Goal: Transaction & Acquisition: Purchase product/service

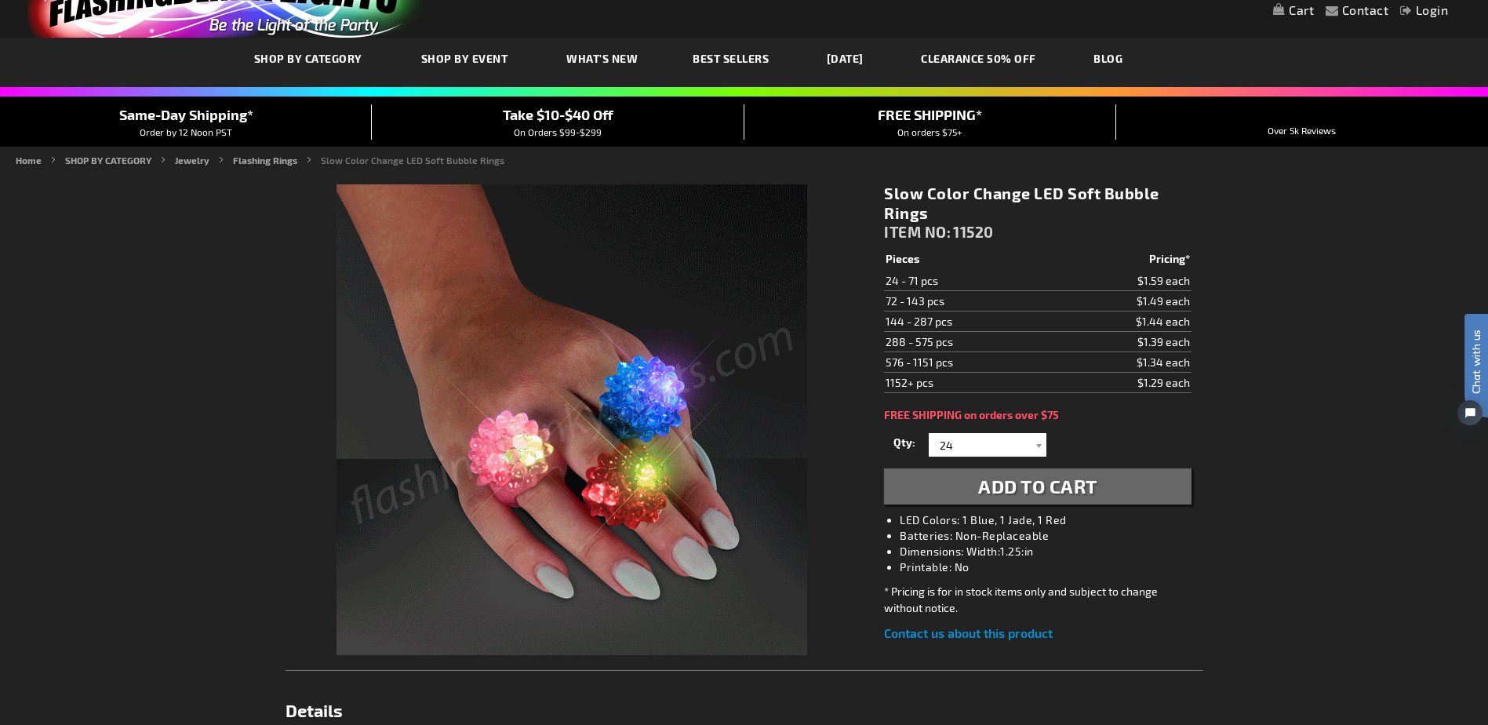
scroll to position [157, 0]
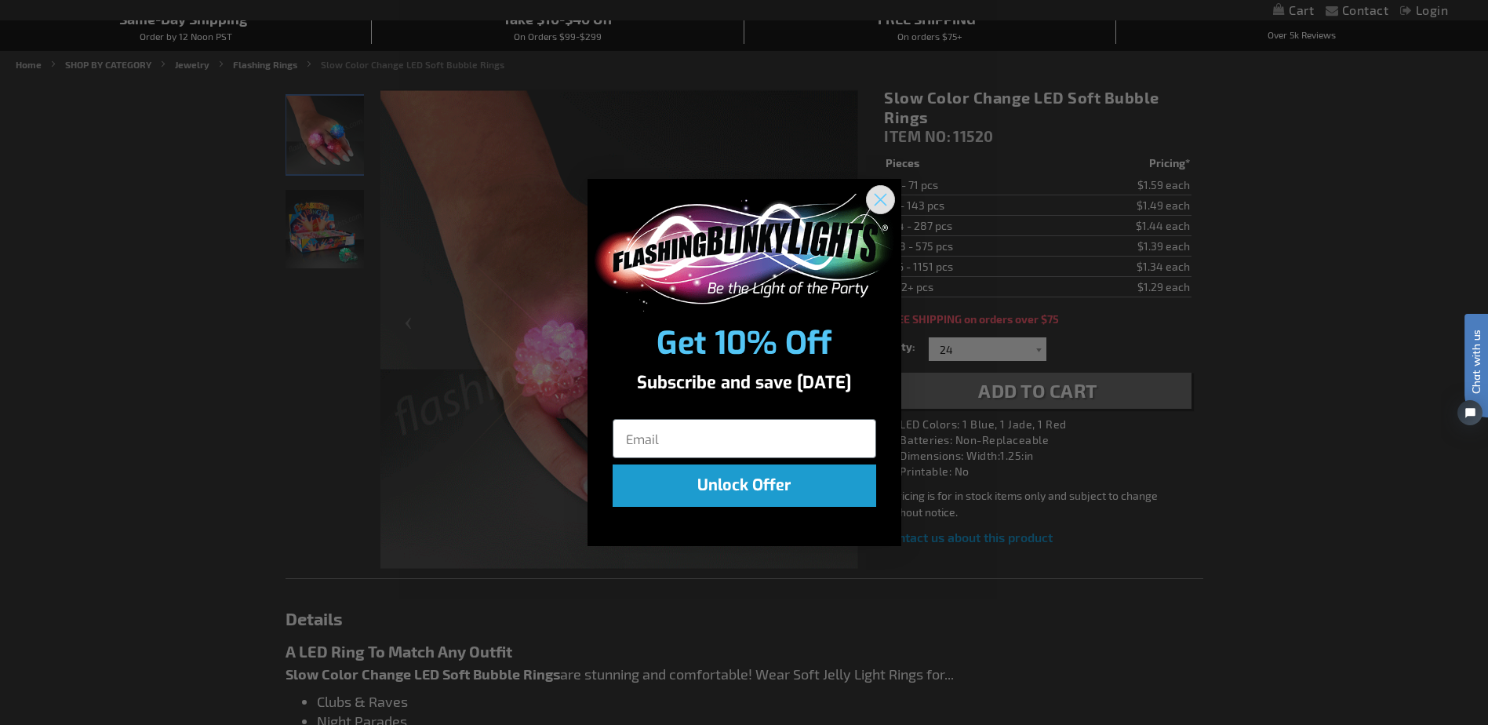
click at [870, 211] on icon "Close dialog" at bounding box center [880, 199] width 27 height 27
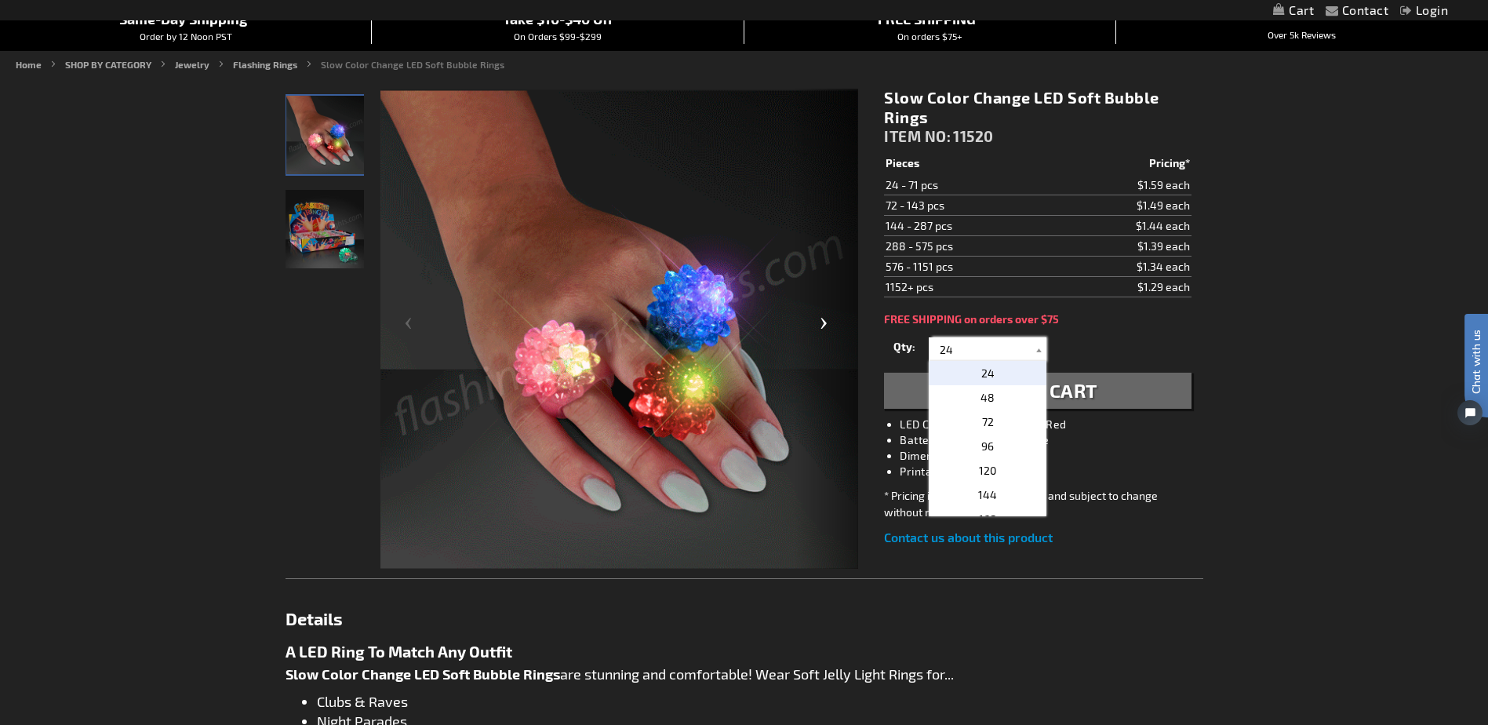
drag, startPoint x: 967, startPoint y: 344, endPoint x: 815, endPoint y: 369, distance: 154.1
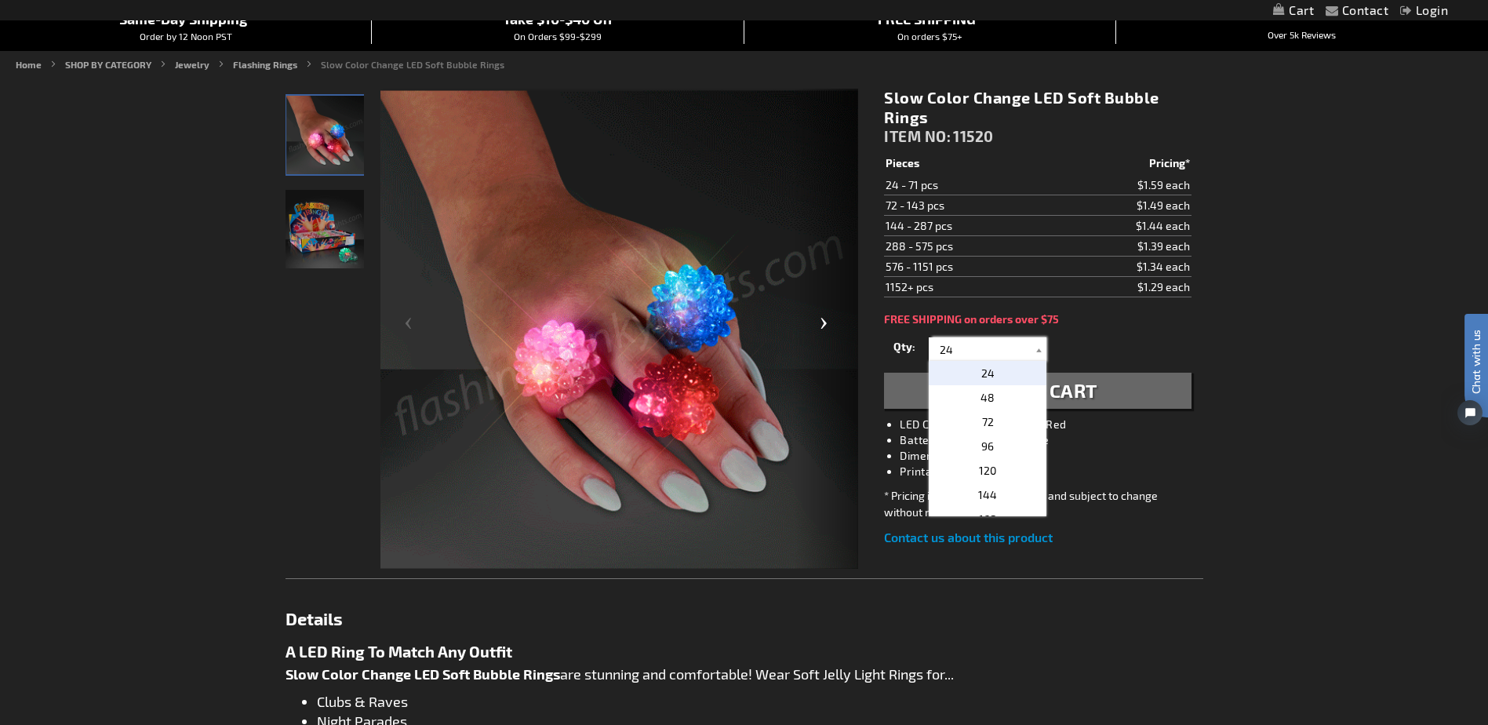
click at [815, 369] on div "Checkout as a new customer Creating an account has many benefits: See order and…" at bounding box center [745, 657] width 918 height 1162
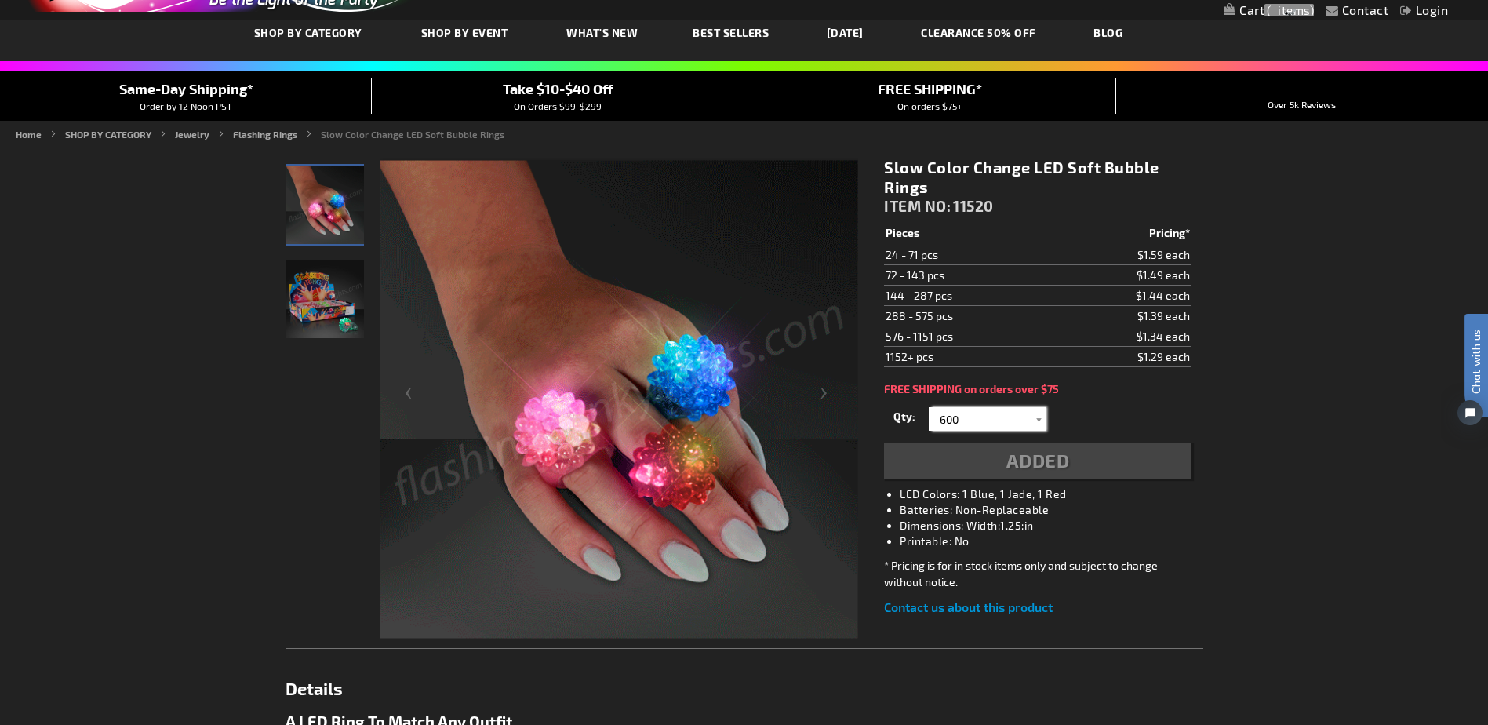
scroll to position [0, 0]
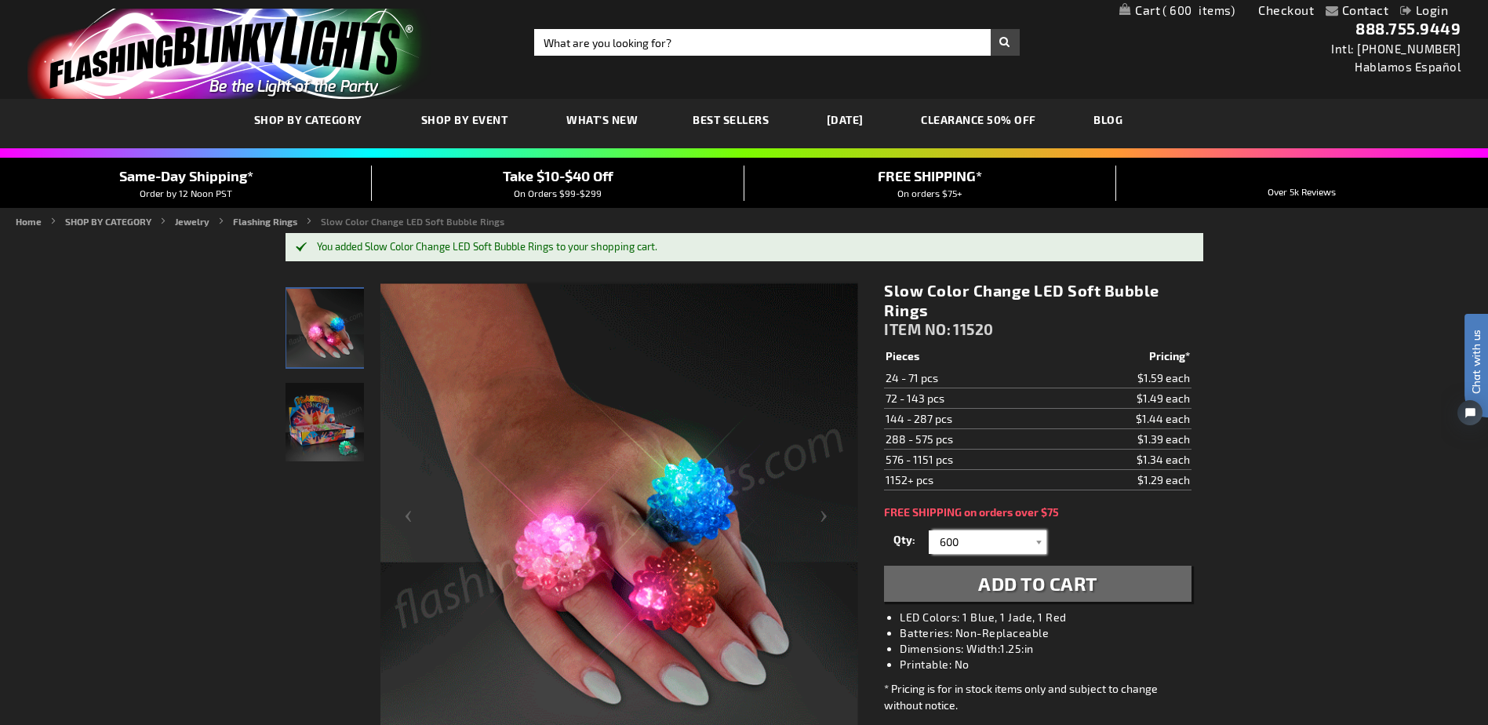
type input "600"
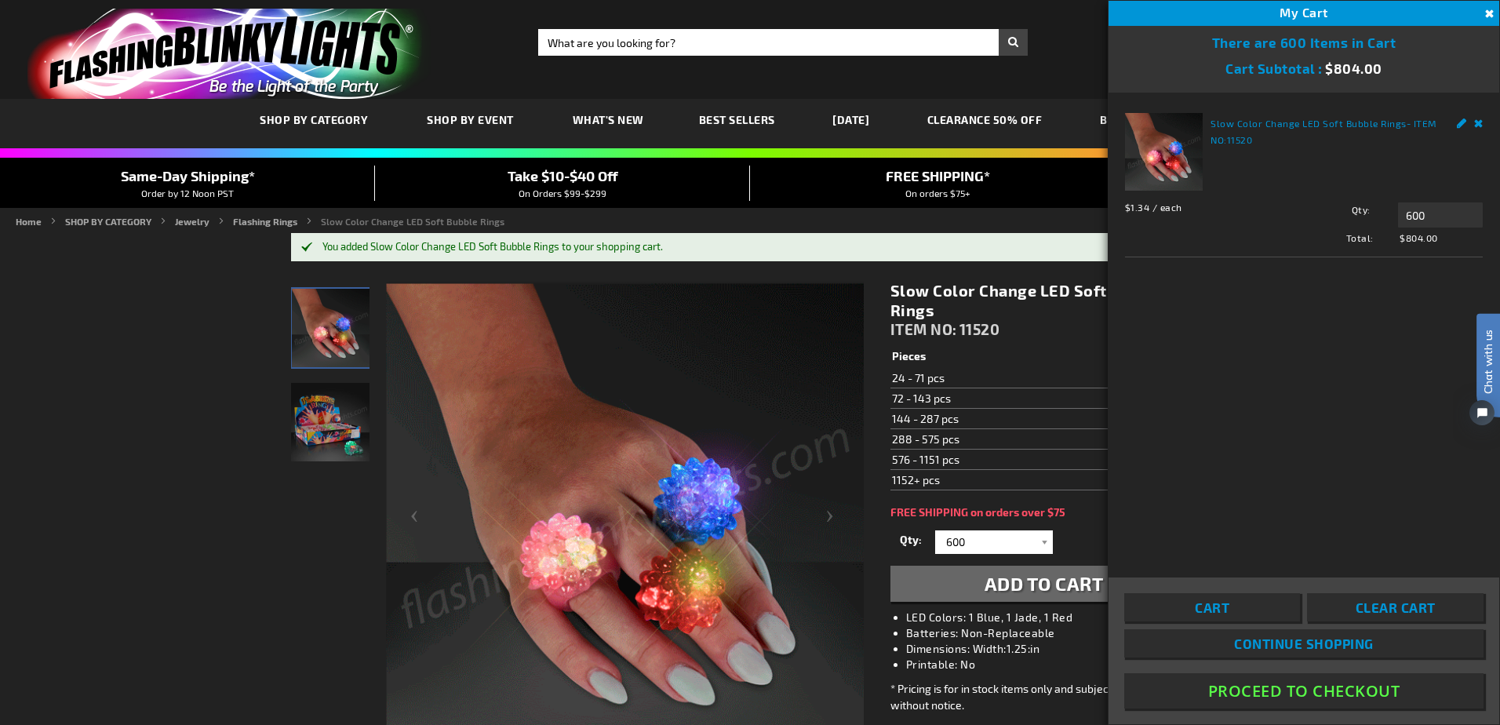
click at [1292, 694] on button "Proceed To Checkout" at bounding box center [1303, 690] width 359 height 35
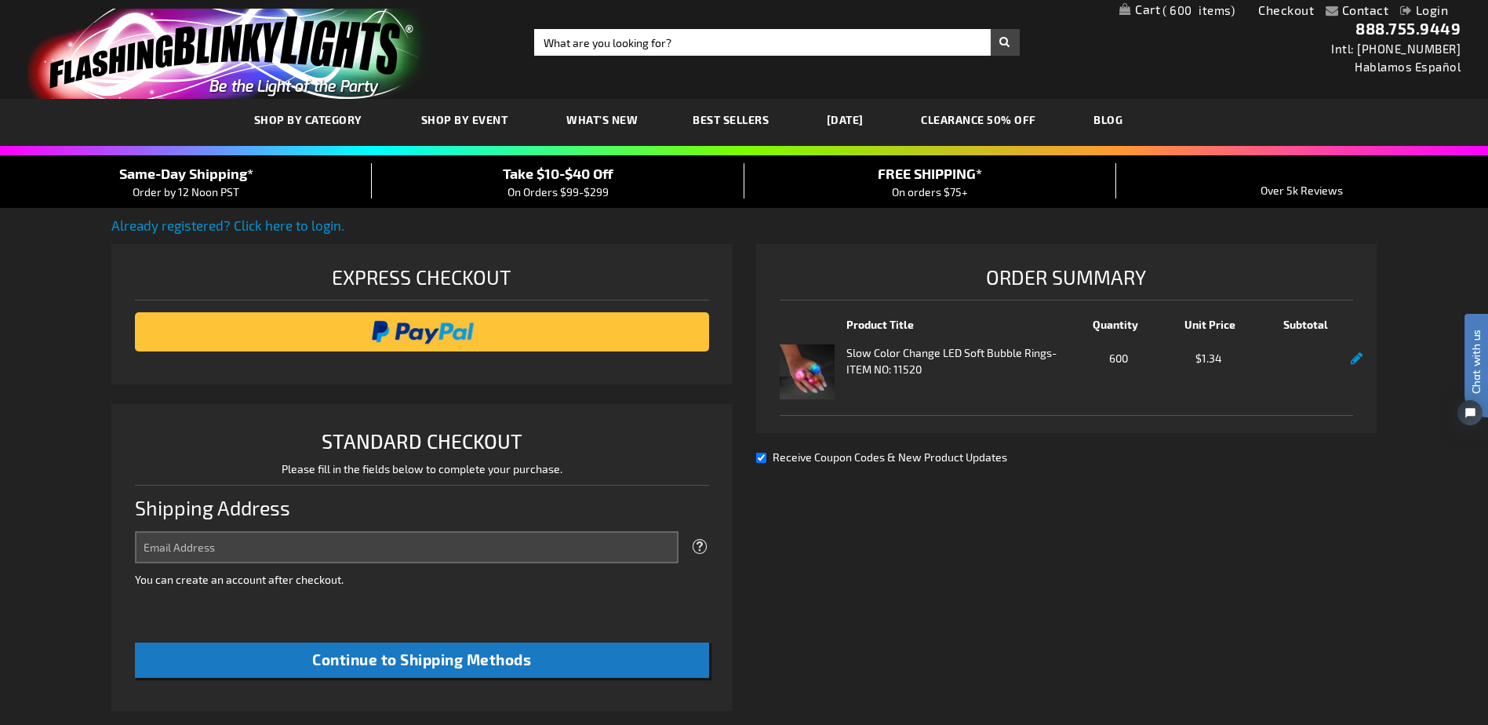
select select "US"
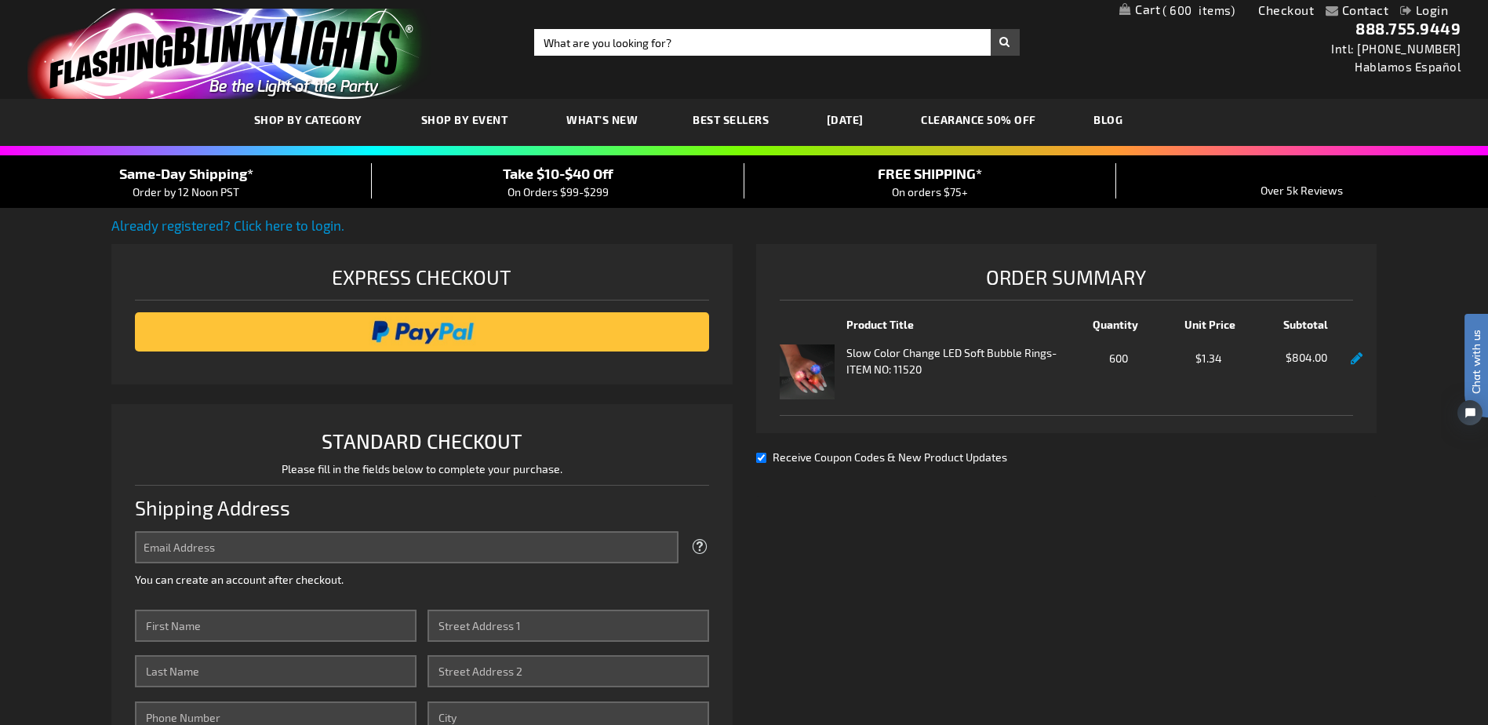
type input "haajar.laroche@ritzcarlton.com"
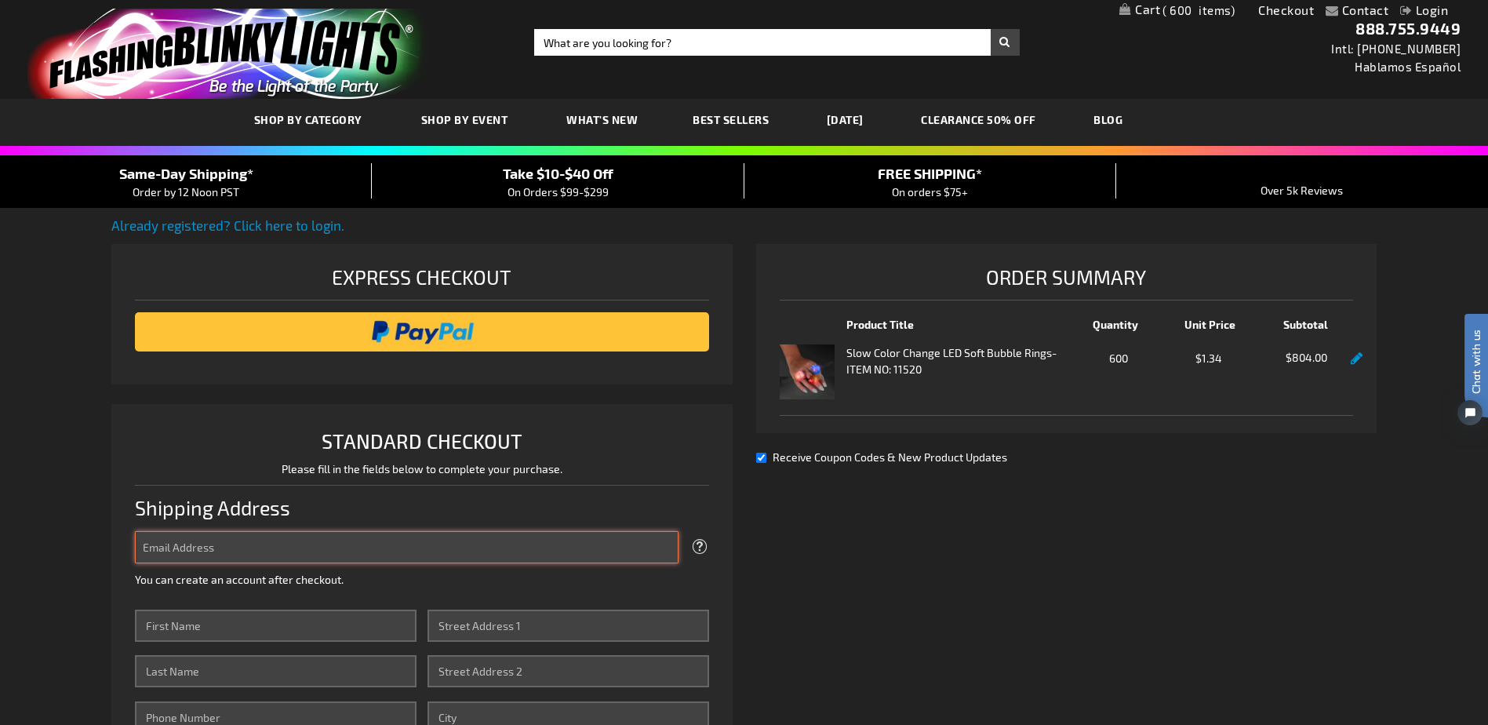
type input "haajar.laroche@ritzcarlton.com"
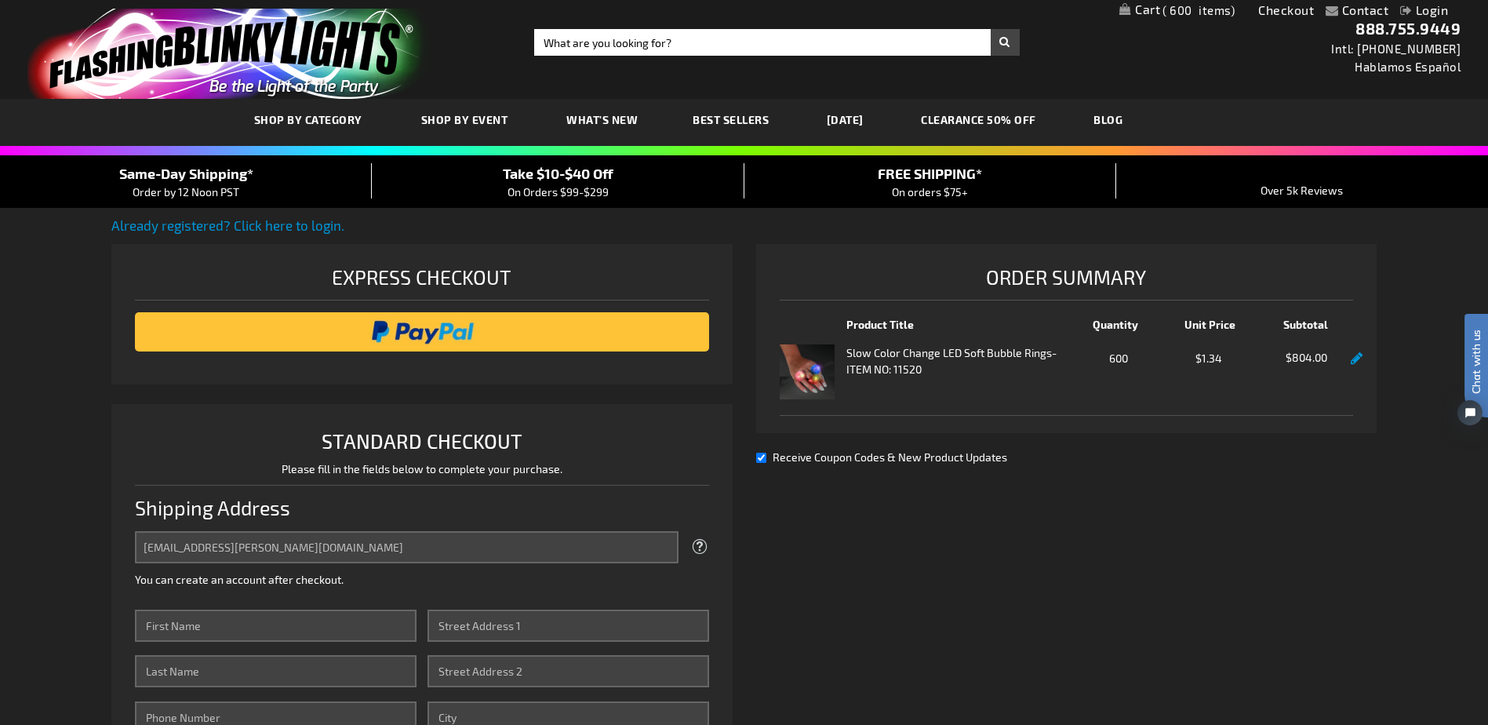
click at [1447, 9] on link "Login" at bounding box center [1424, 9] width 48 height 15
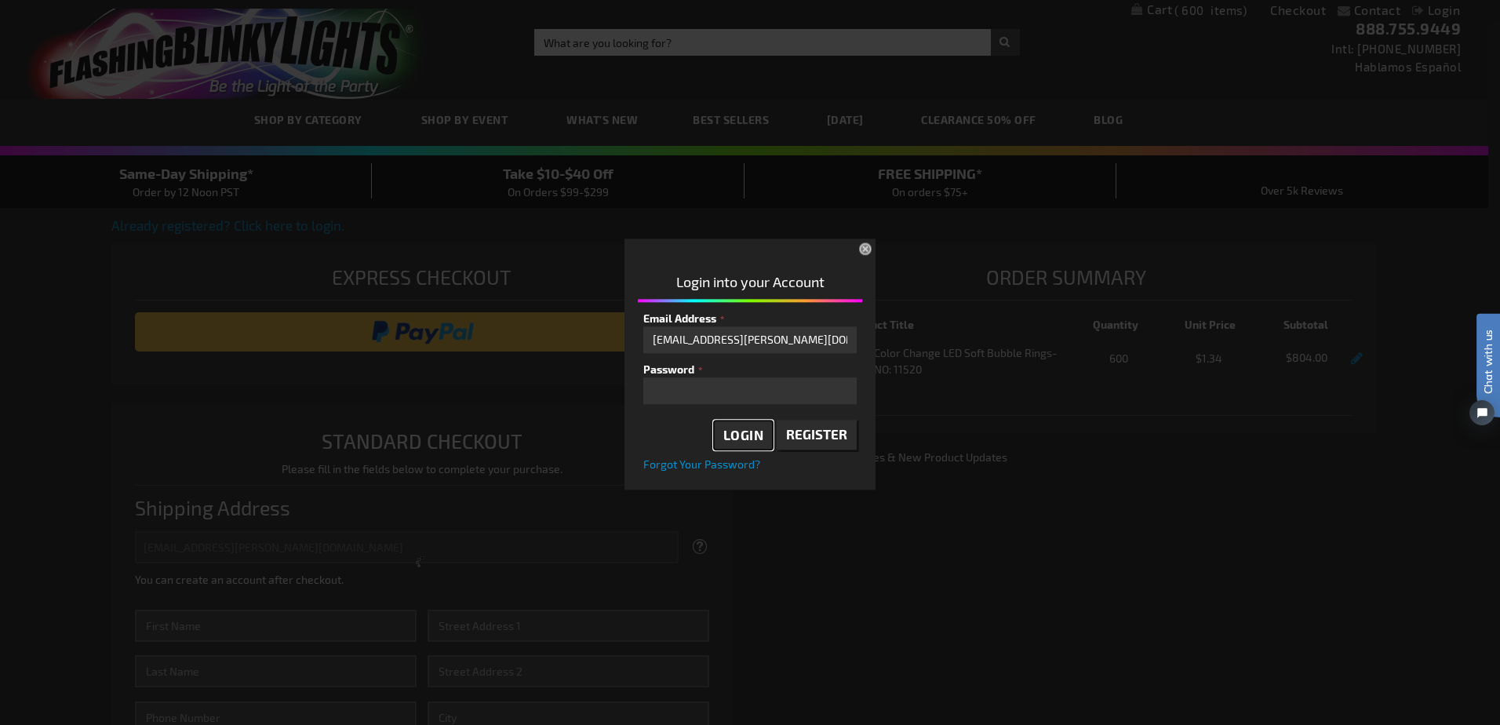
click at [738, 439] on span "Login" at bounding box center [743, 435] width 41 height 16
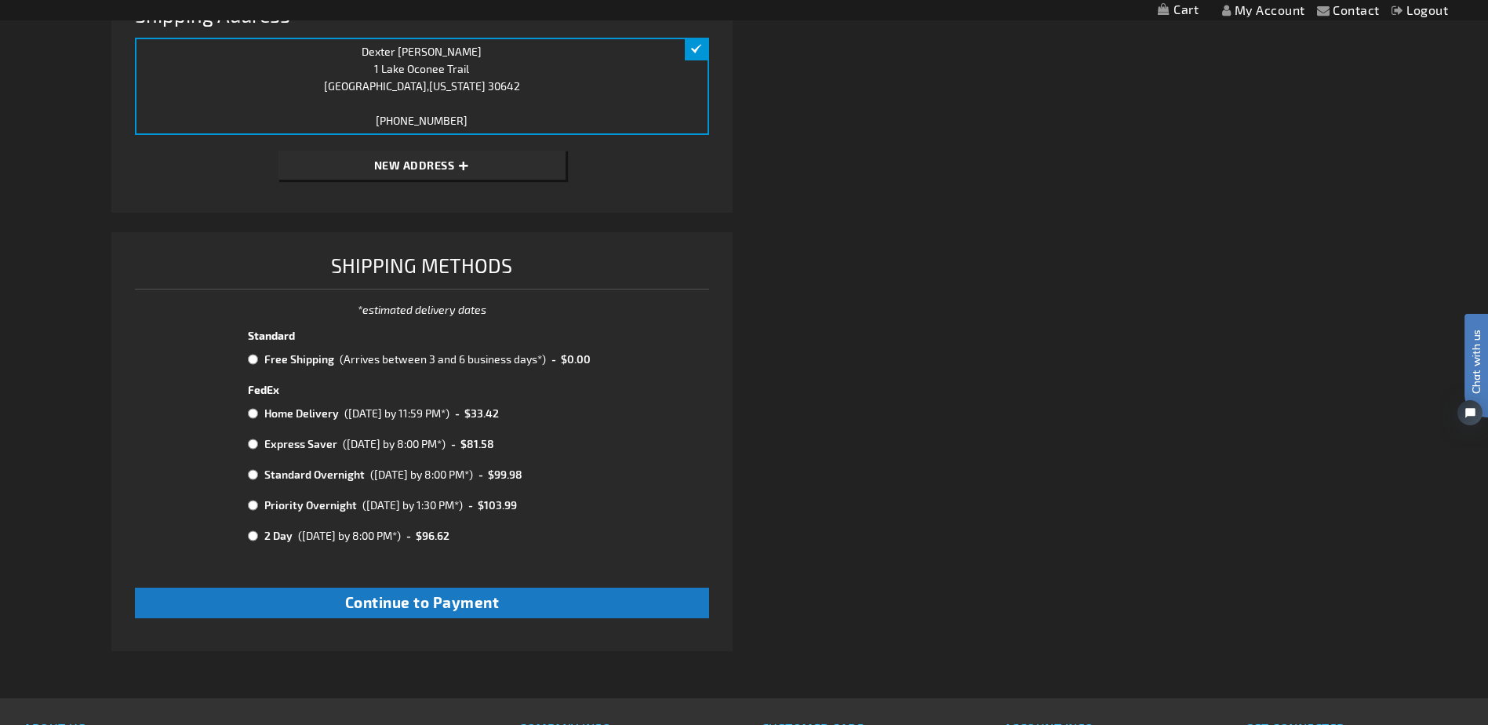
scroll to position [471, 0]
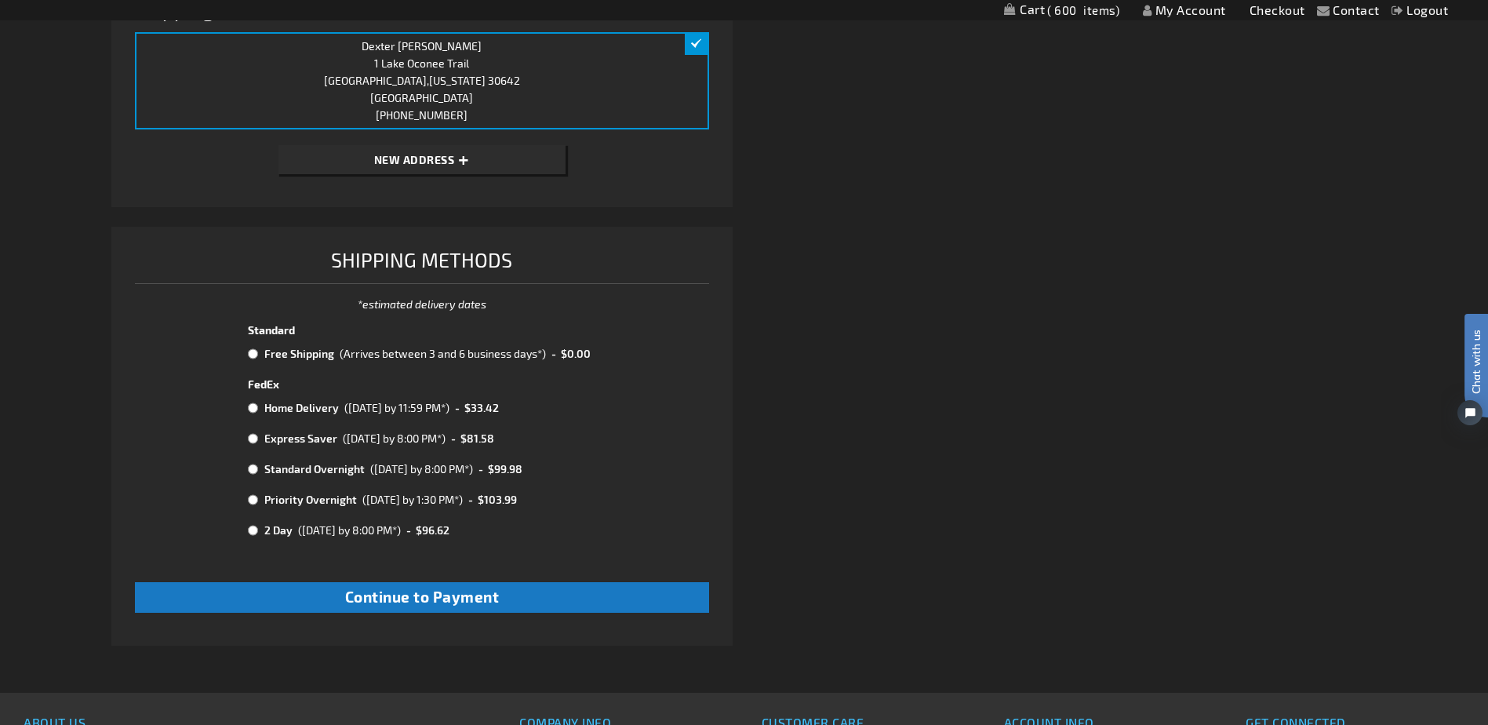
click at [253, 406] on input "radio" at bounding box center [253, 408] width 10 height 13
radio input "true"
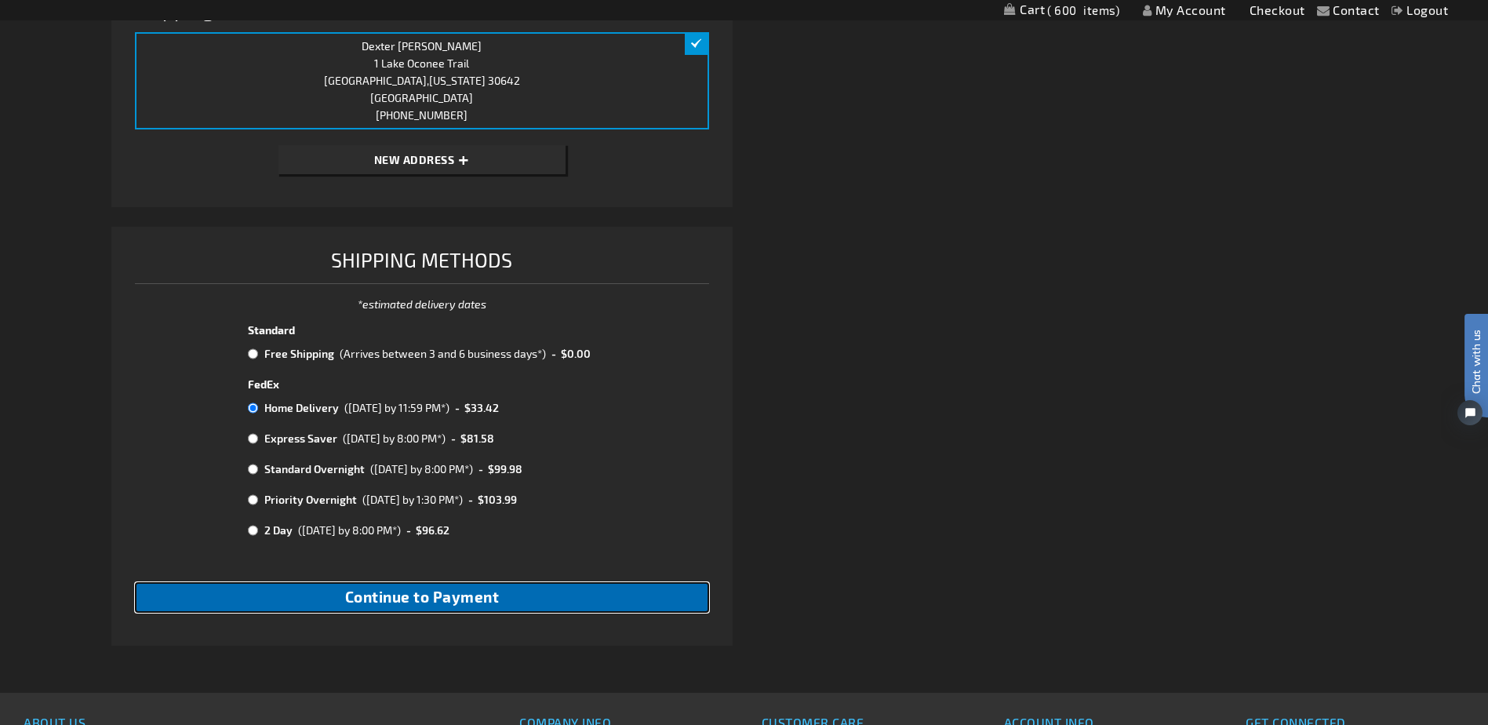
click at [588, 597] on button "Continue to Payment" at bounding box center [422, 597] width 574 height 31
checkbox input "true"
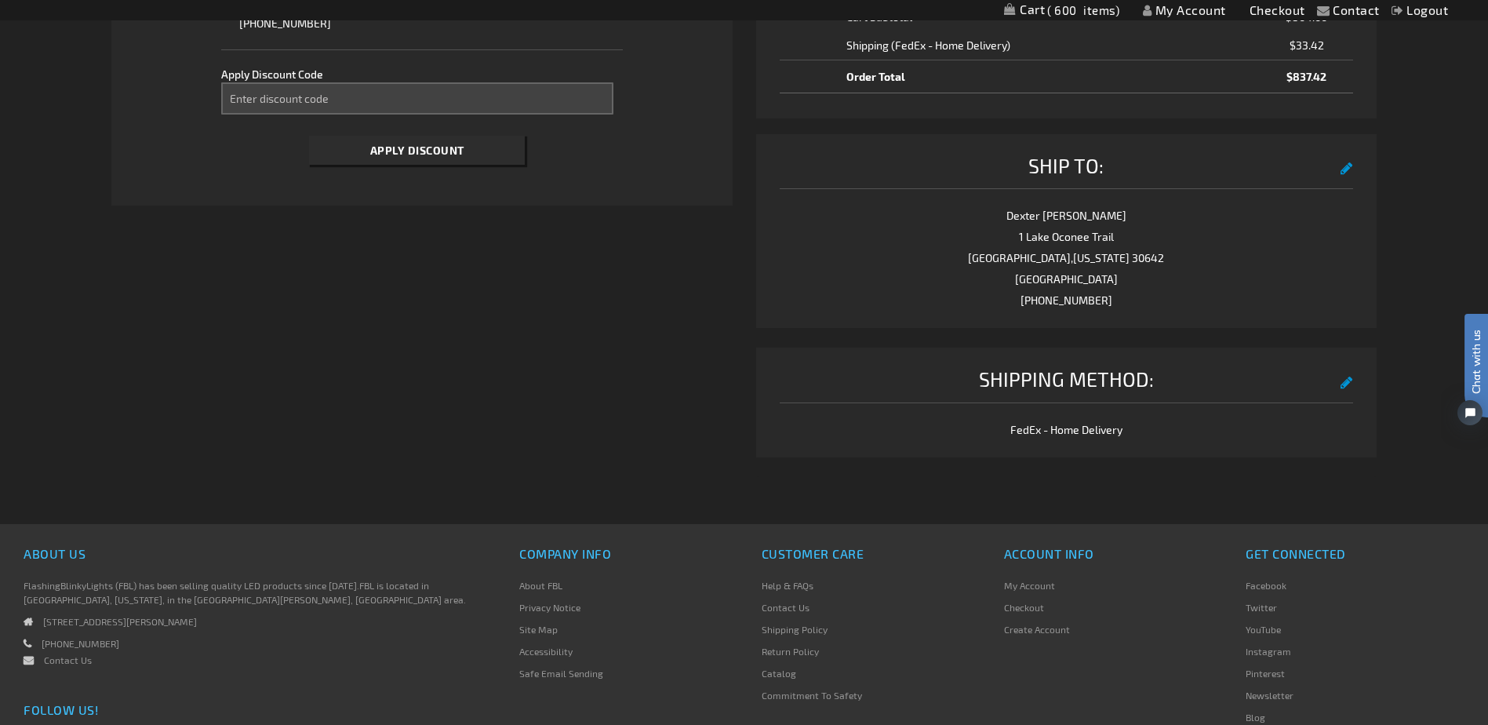
scroll to position [392, 0]
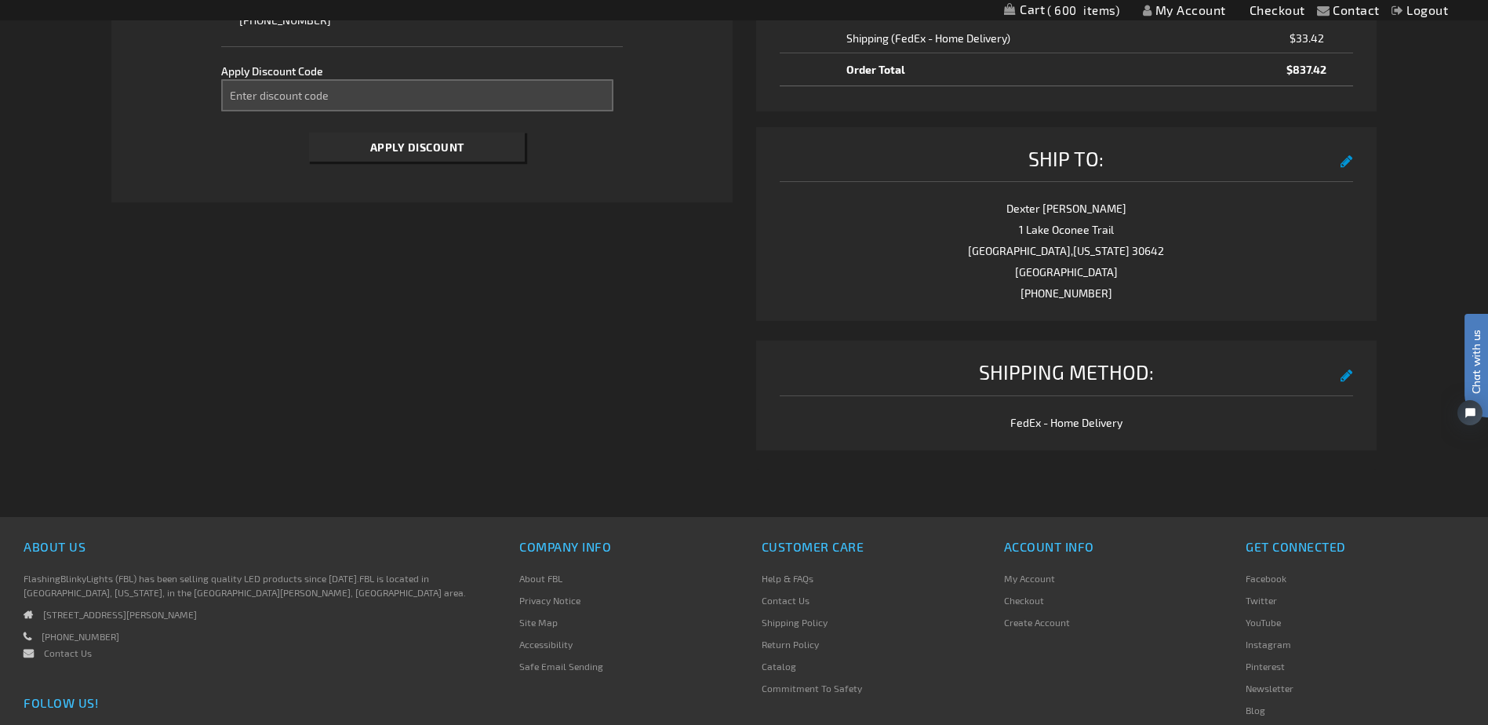
select select "7028a5d54f88850534900cbb75ccab505d06783b"
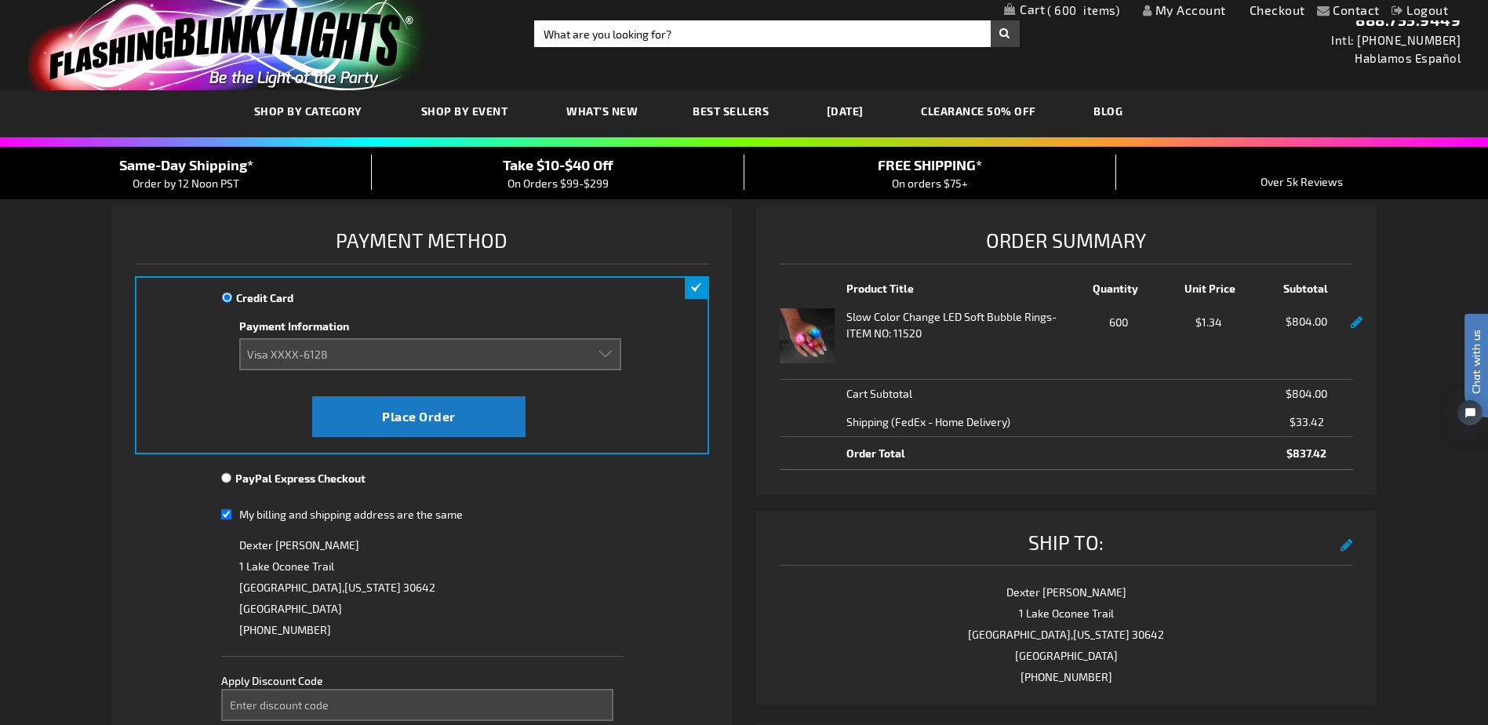
scroll to position [2, 0]
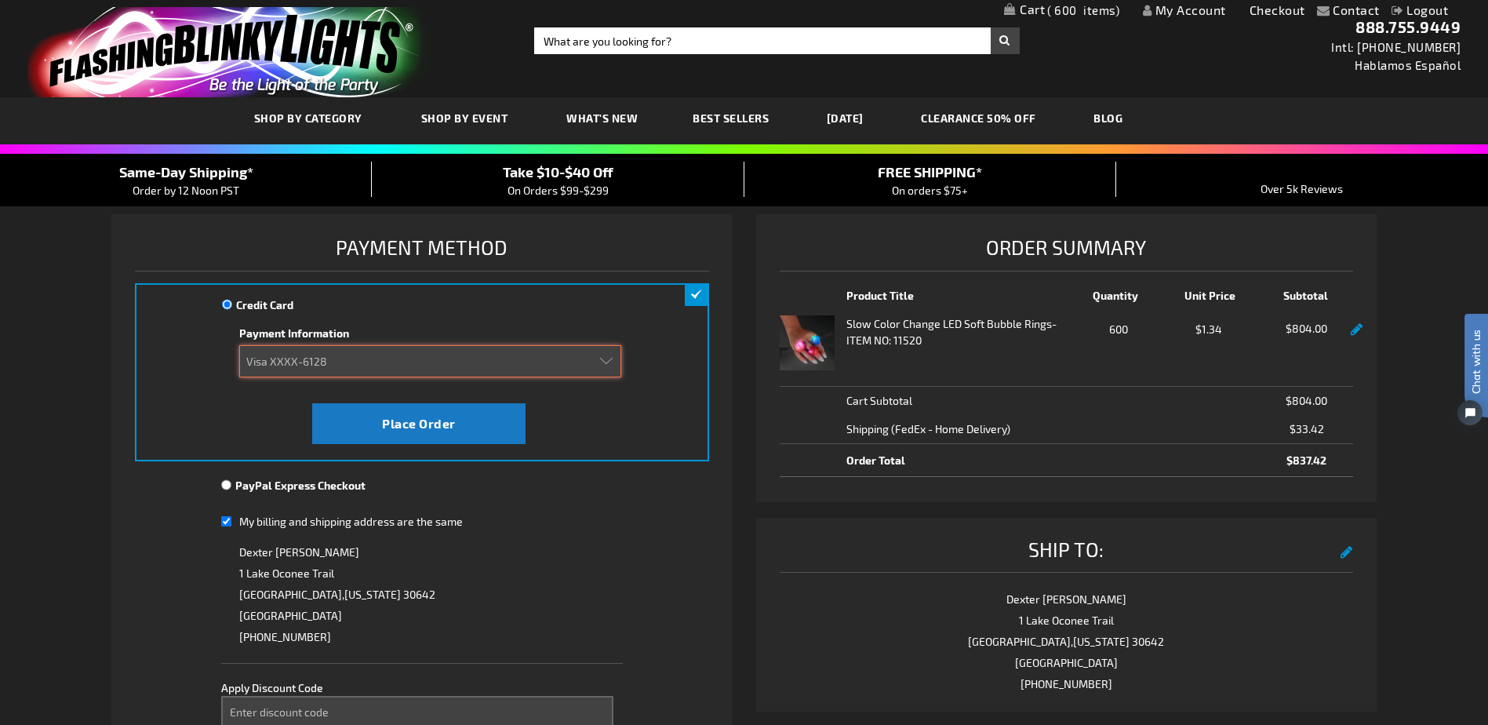
click at [609, 359] on select "Add new card Visa XXXX-6128" at bounding box center [430, 361] width 382 height 32
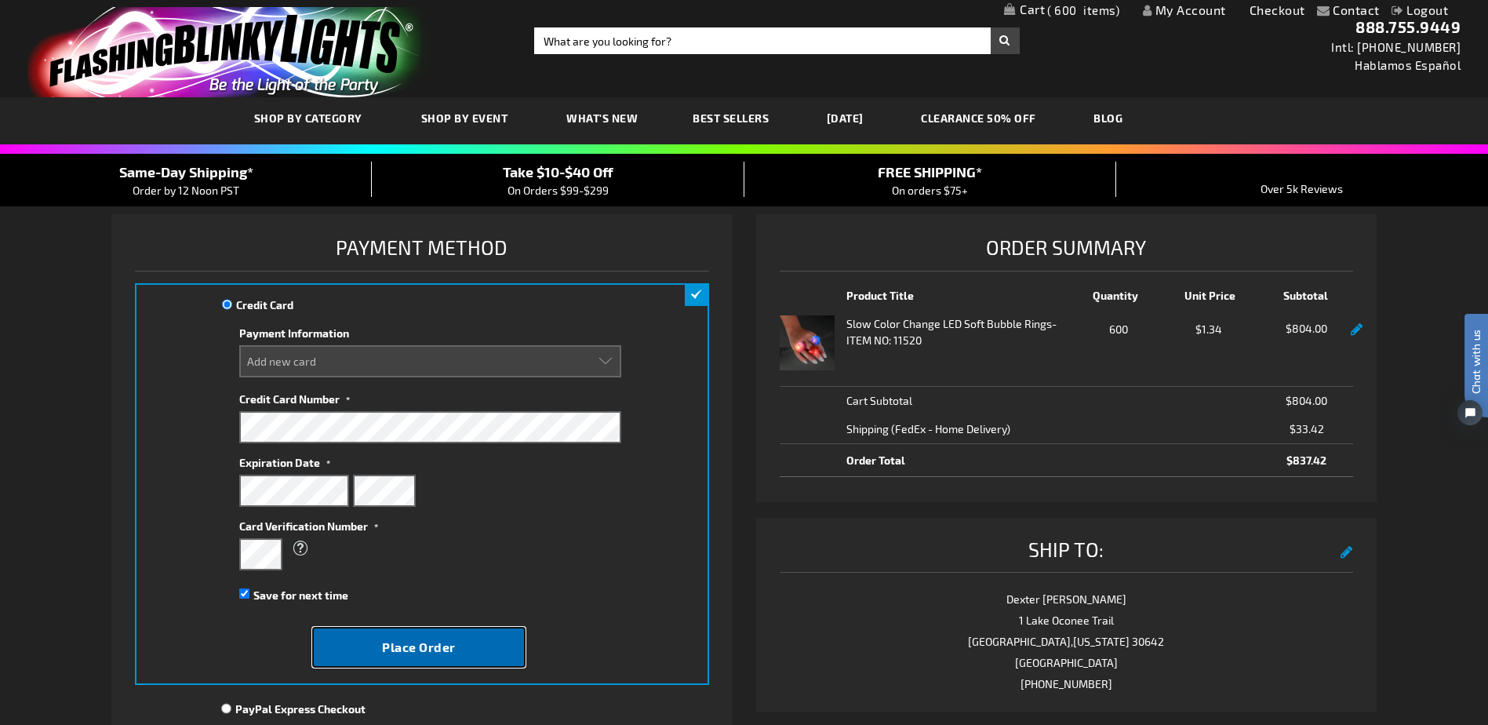
click at [419, 643] on span "Place Order" at bounding box center [419, 646] width 74 height 15
select select
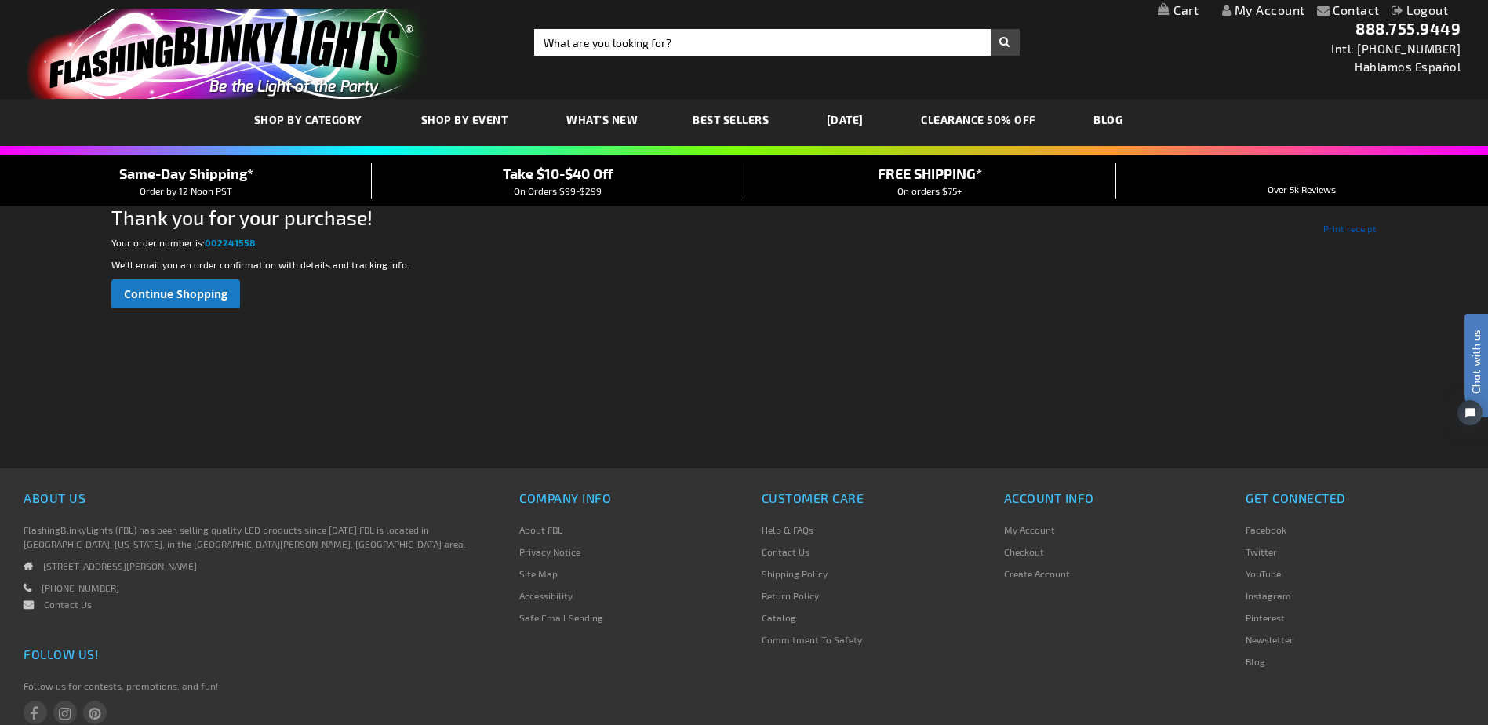
click at [1342, 226] on link "Print receipt" at bounding box center [1350, 228] width 53 height 14
